Goal: Task Accomplishment & Management: Complete application form

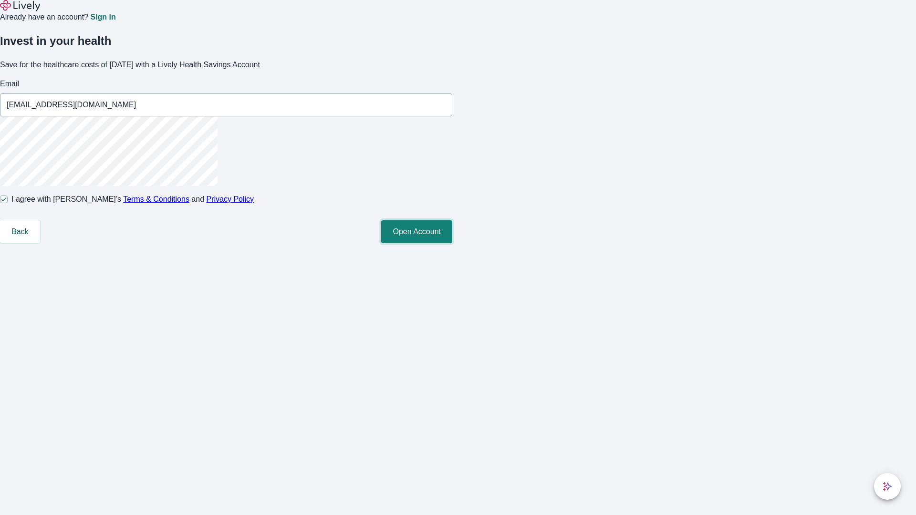
click at [452, 243] on button "Open Account" at bounding box center [416, 231] width 71 height 23
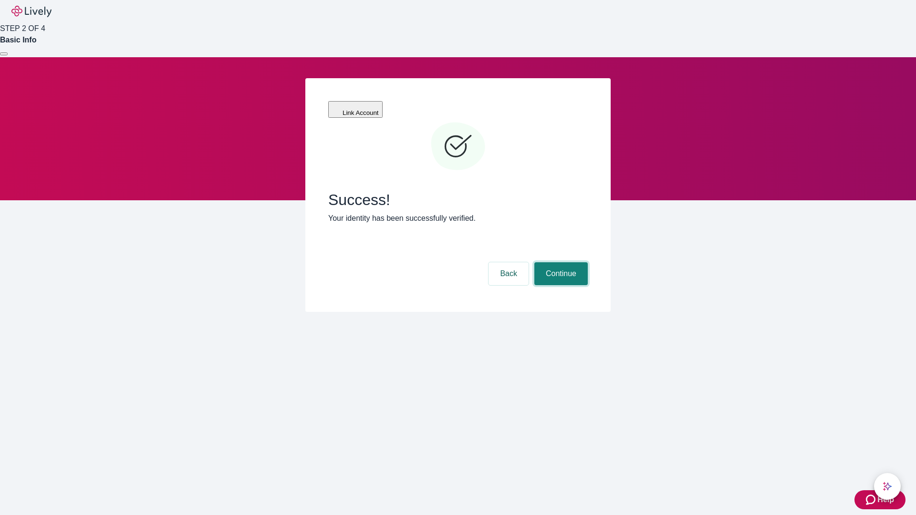
click at [559, 262] on button "Continue" at bounding box center [560, 273] width 53 height 23
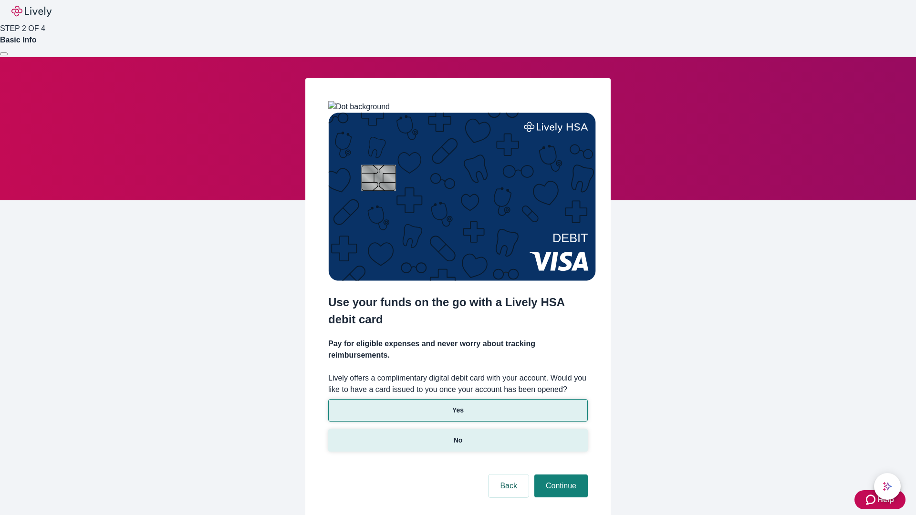
click at [457, 435] on p "No" at bounding box center [458, 440] width 9 height 10
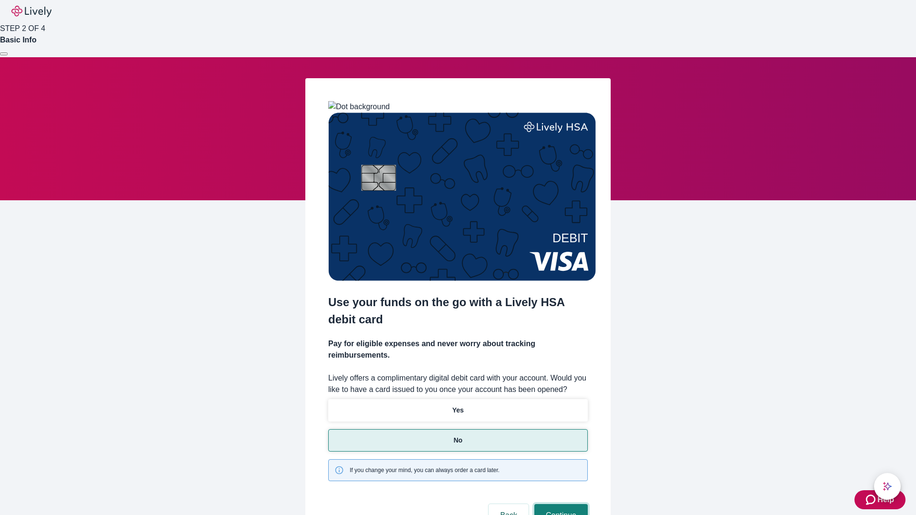
click at [559, 504] on button "Continue" at bounding box center [560, 515] width 53 height 23
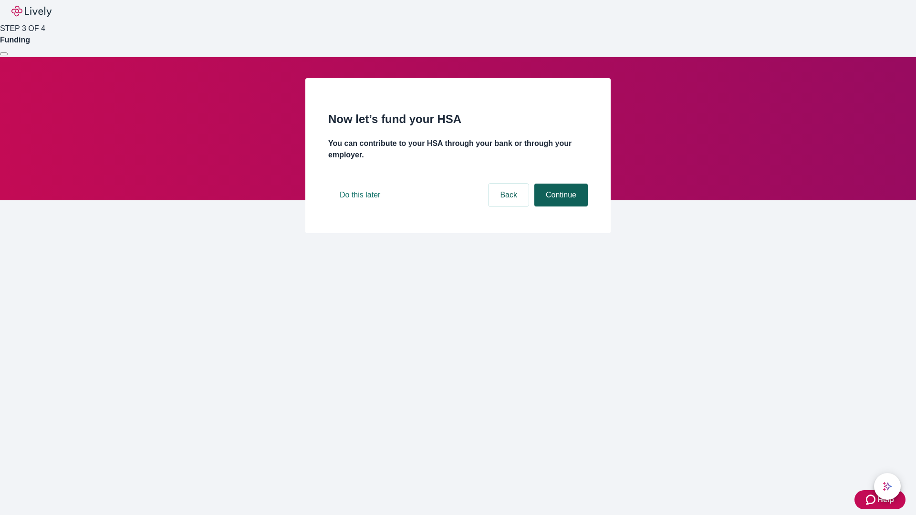
click at [559, 207] on button "Continue" at bounding box center [560, 195] width 53 height 23
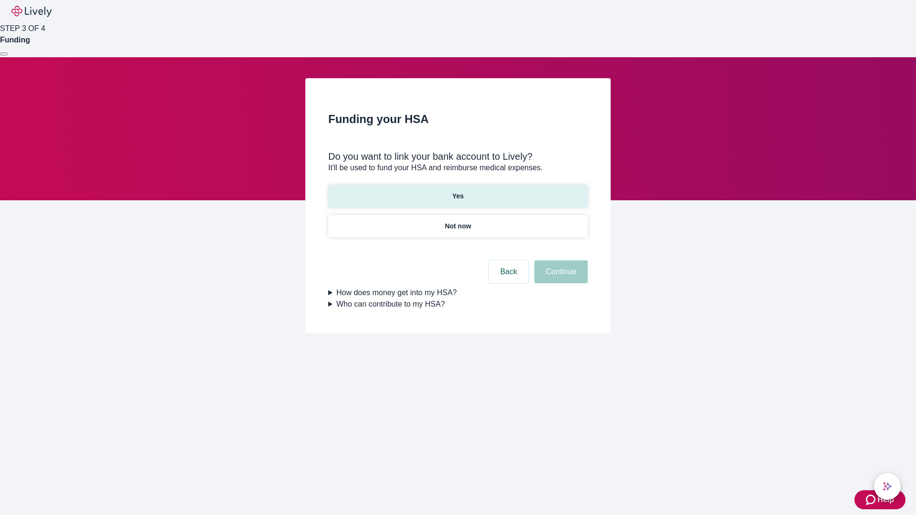
click at [457, 191] on p "Yes" at bounding box center [457, 196] width 11 height 10
click at [559, 260] on button "Continue" at bounding box center [560, 271] width 53 height 23
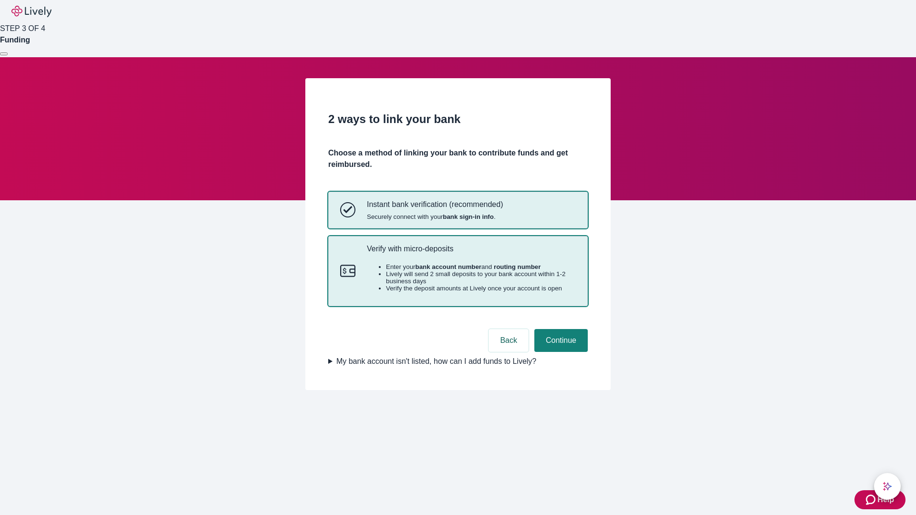
click at [471, 253] on p "Verify with micro-deposits" at bounding box center [471, 248] width 209 height 9
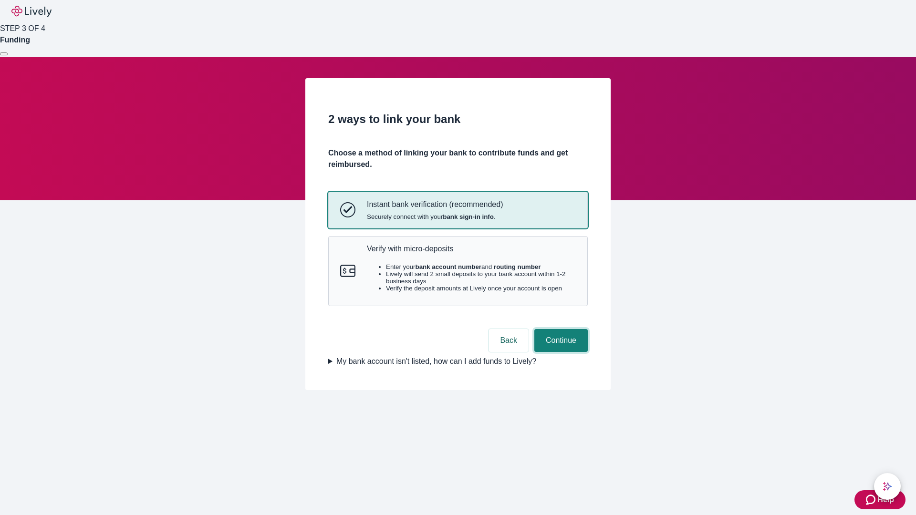
click at [559, 352] on button "Continue" at bounding box center [560, 340] width 53 height 23
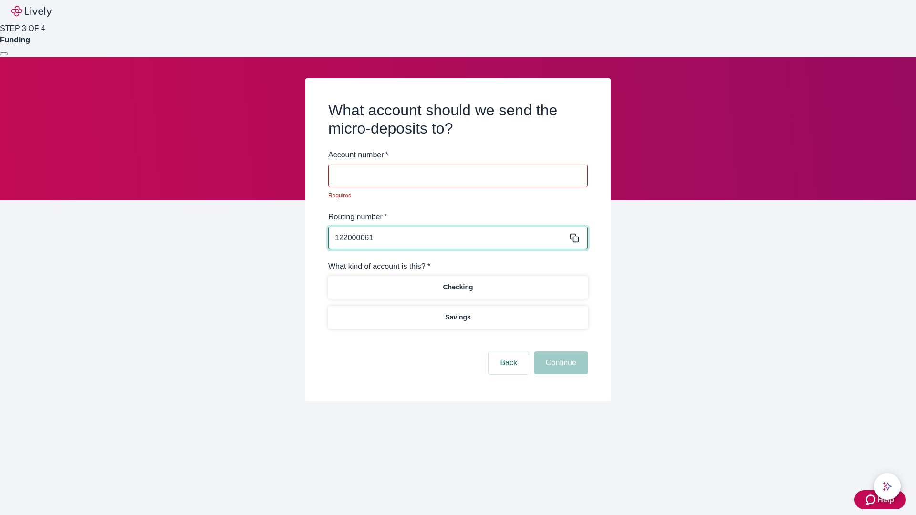
type input "122000661"
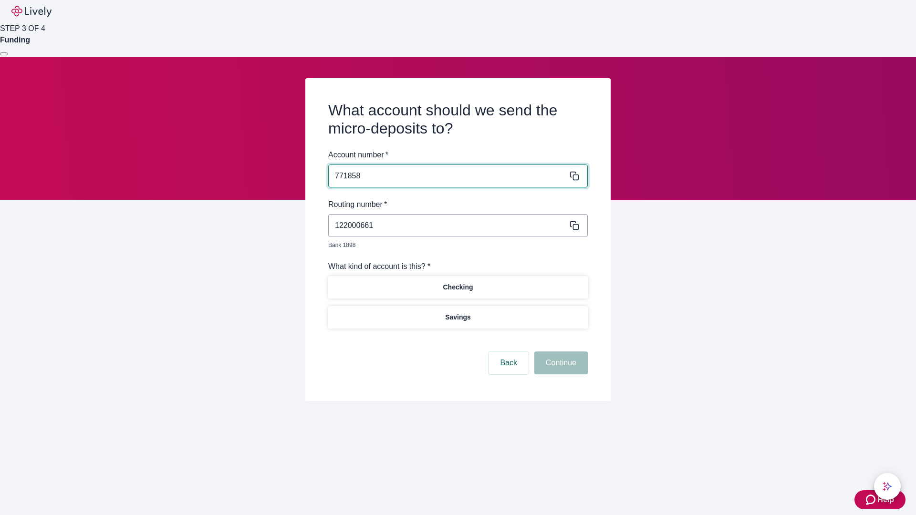
type input "771858"
click at [457, 282] on p "Checking" at bounding box center [458, 287] width 30 height 10
click at [559, 352] on button "Continue" at bounding box center [560, 362] width 53 height 23
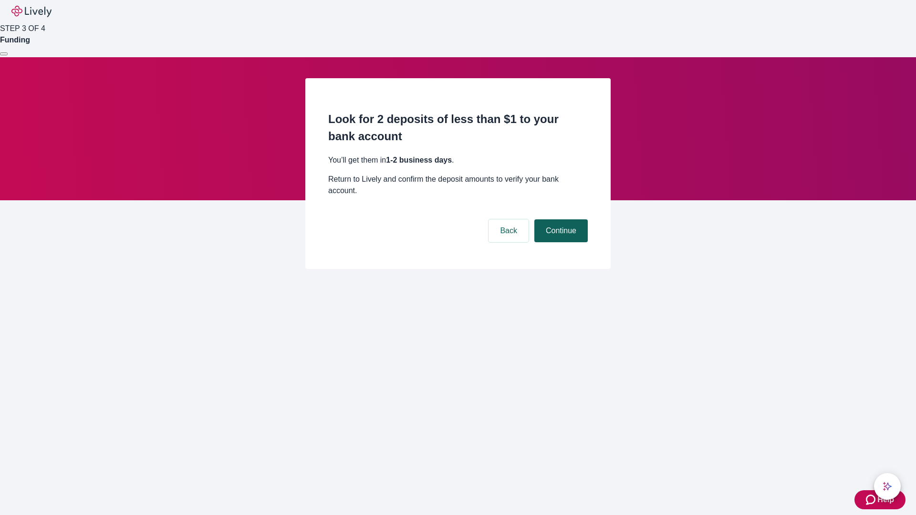
click at [559, 219] on button "Continue" at bounding box center [560, 230] width 53 height 23
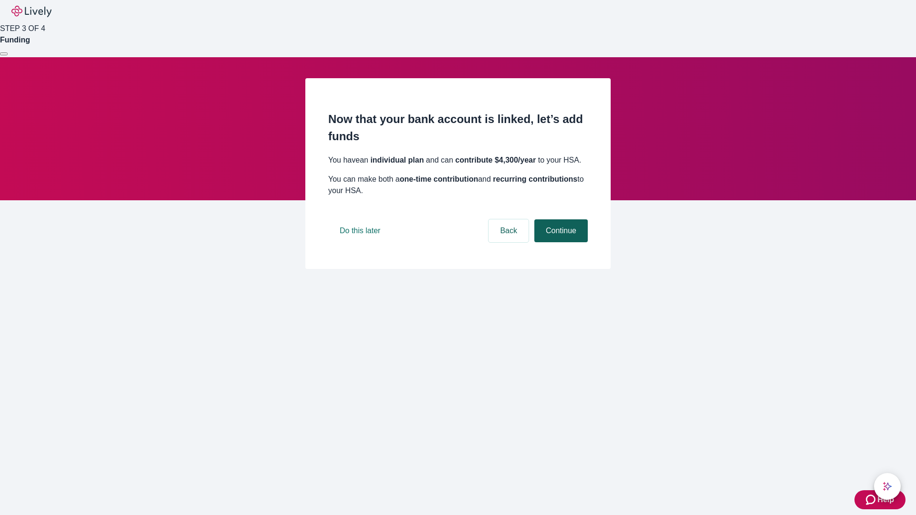
click at [559, 242] on button "Continue" at bounding box center [560, 230] width 53 height 23
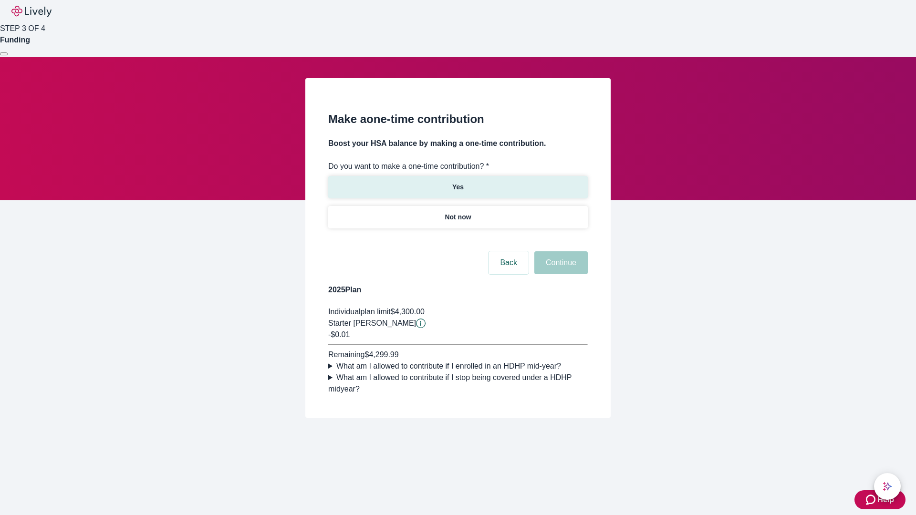
click at [457, 182] on p "Yes" at bounding box center [457, 187] width 11 height 10
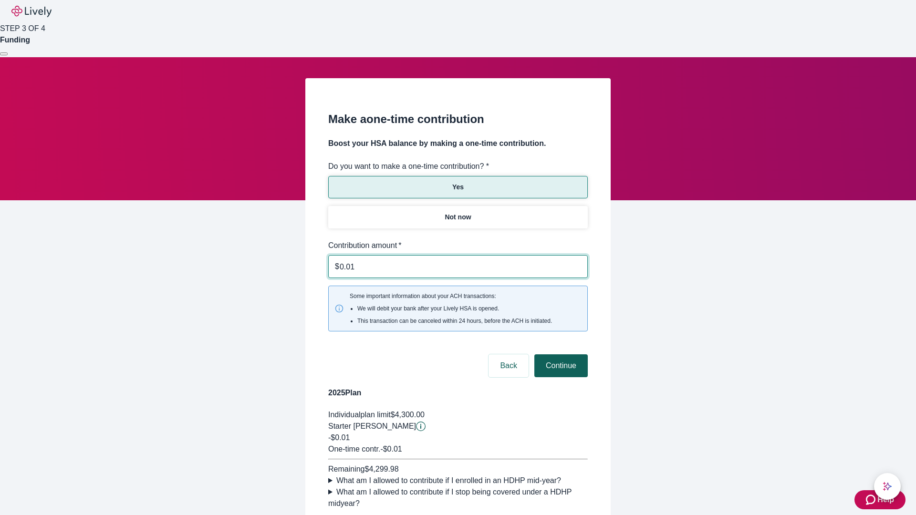
type input "0.01"
click at [559, 354] on button "Continue" at bounding box center [560, 365] width 53 height 23
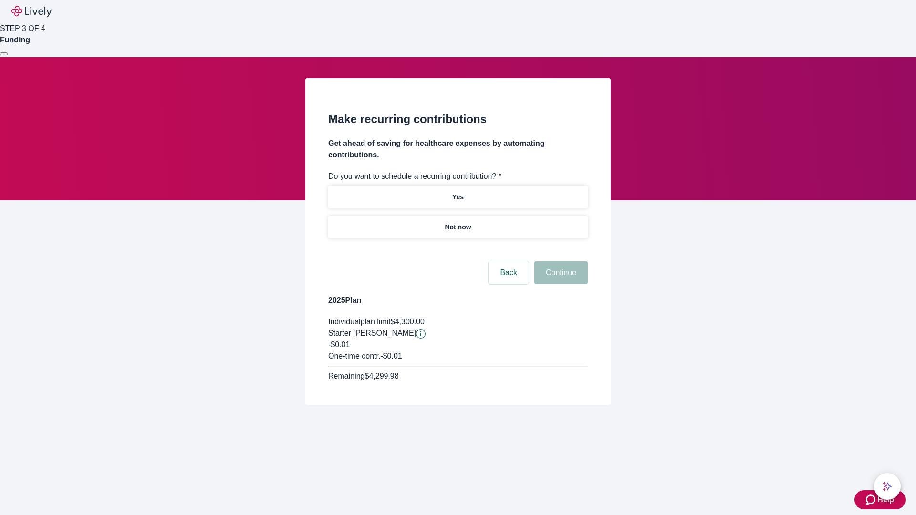
click at [457, 222] on p "Not now" at bounding box center [457, 227] width 26 height 10
click at [559, 261] on button "Continue" at bounding box center [560, 272] width 53 height 23
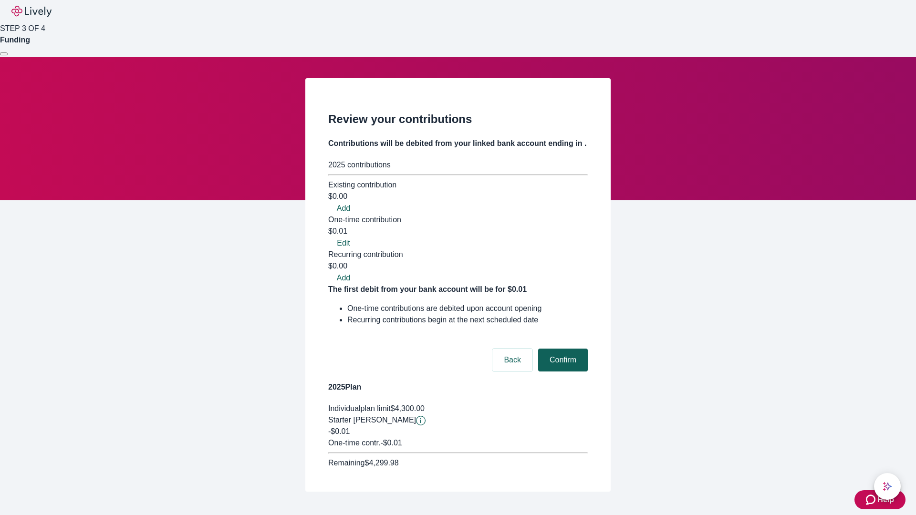
click at [561, 349] on button "Confirm" at bounding box center [563, 360] width 50 height 23
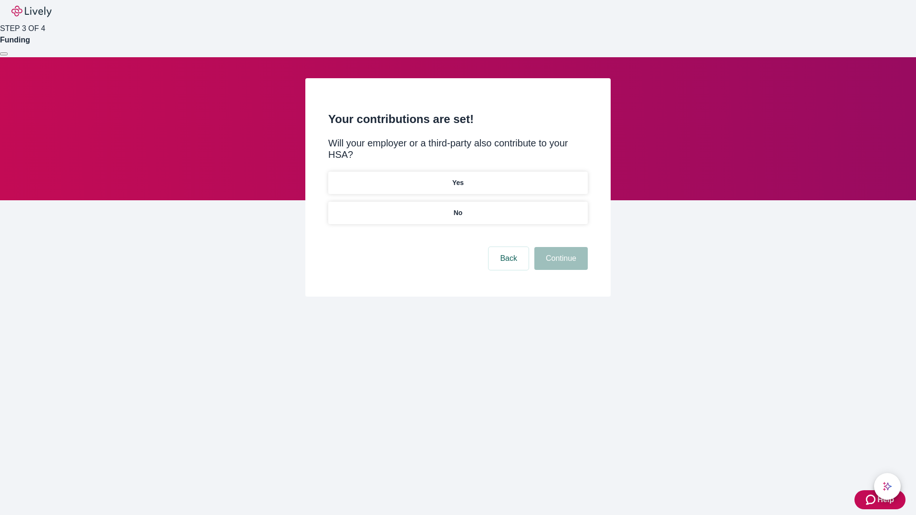
click at [457, 208] on p "No" at bounding box center [458, 213] width 9 height 10
click at [559, 247] on button "Continue" at bounding box center [560, 258] width 53 height 23
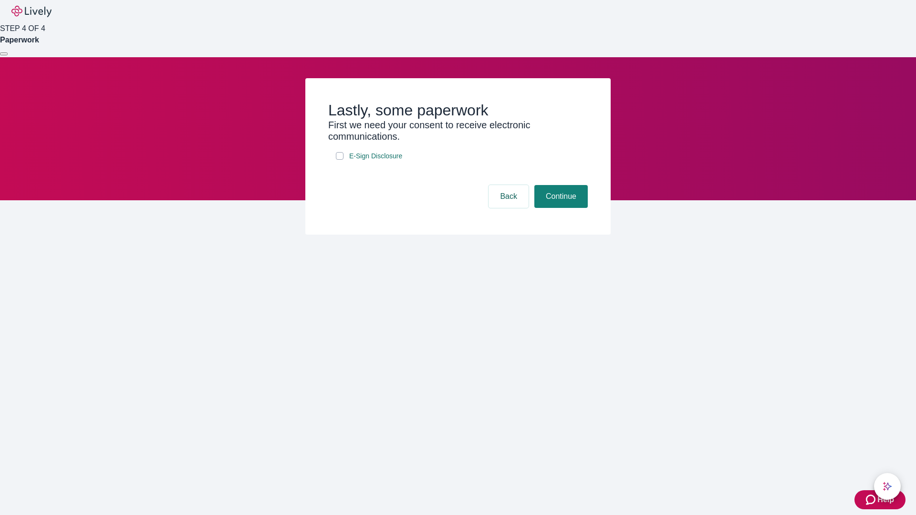
click at [340, 160] on input "E-Sign Disclosure" at bounding box center [340, 156] width 8 height 8
checkbox input "true"
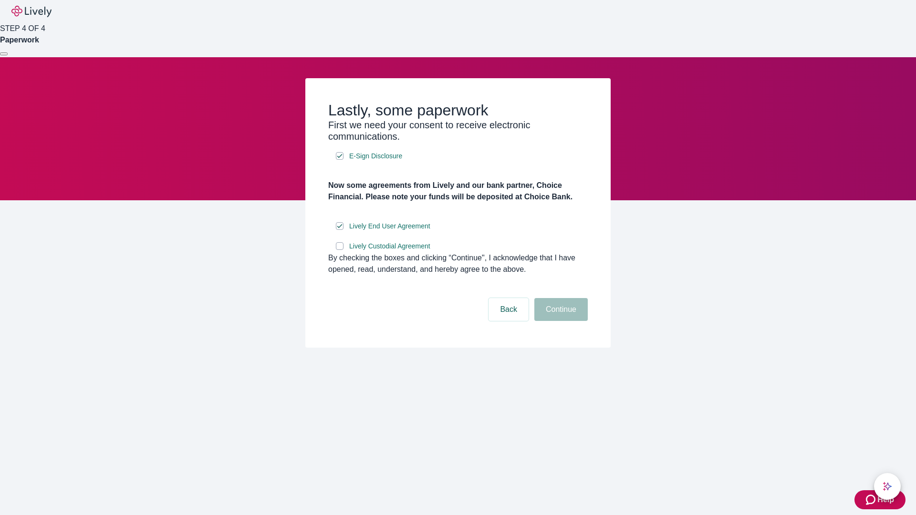
click at [340, 250] on input "Lively Custodial Agreement" at bounding box center [340, 246] width 8 height 8
checkbox input "true"
click at [559, 321] on button "Continue" at bounding box center [560, 309] width 53 height 23
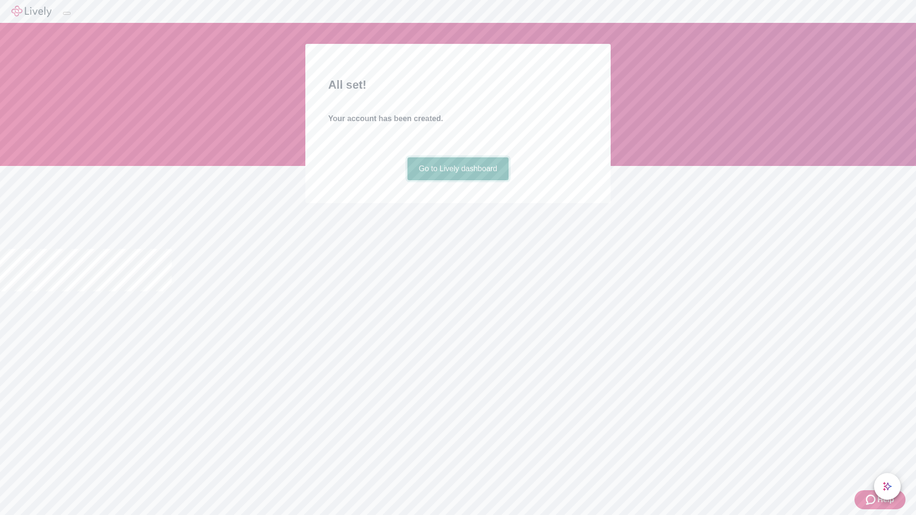
click at [457, 180] on link "Go to Lively dashboard" at bounding box center [458, 168] width 102 height 23
